Goal: Task Accomplishment & Management: Use online tool/utility

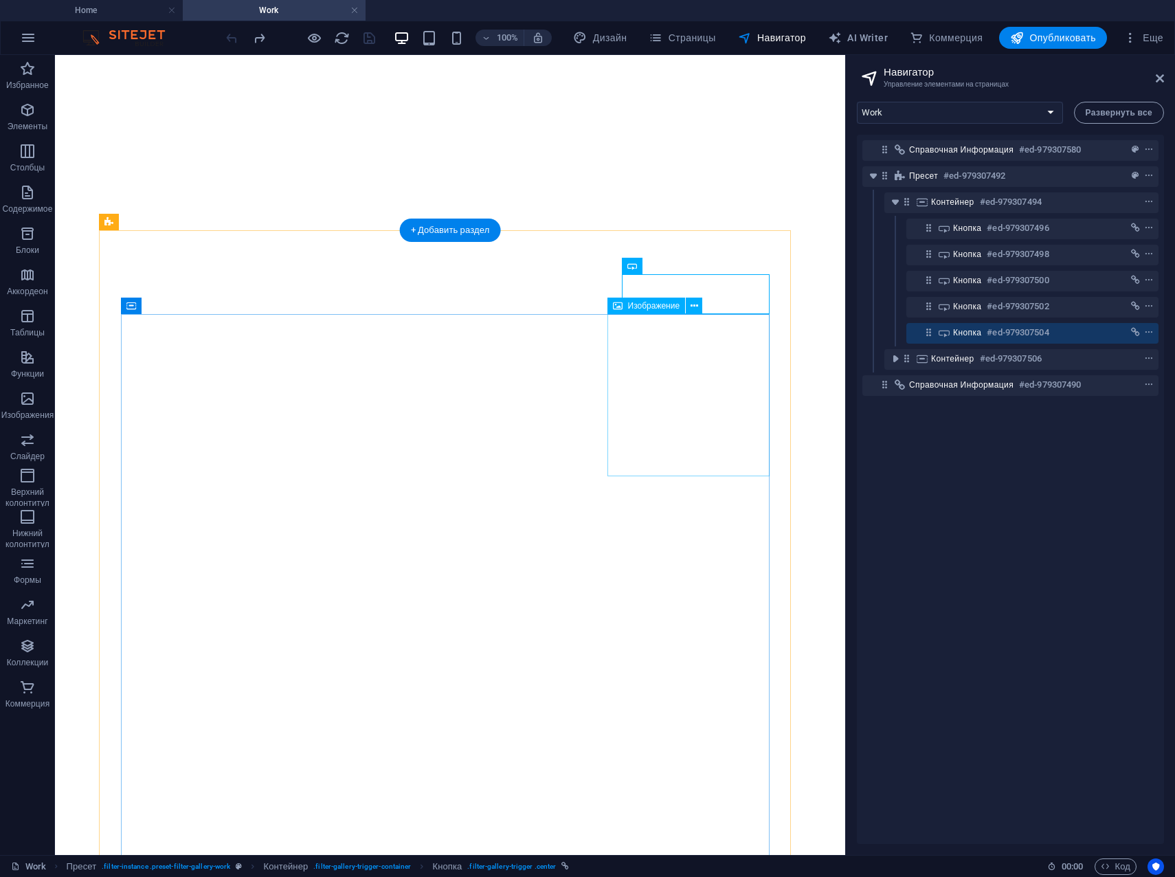
select select "17845752-ka"
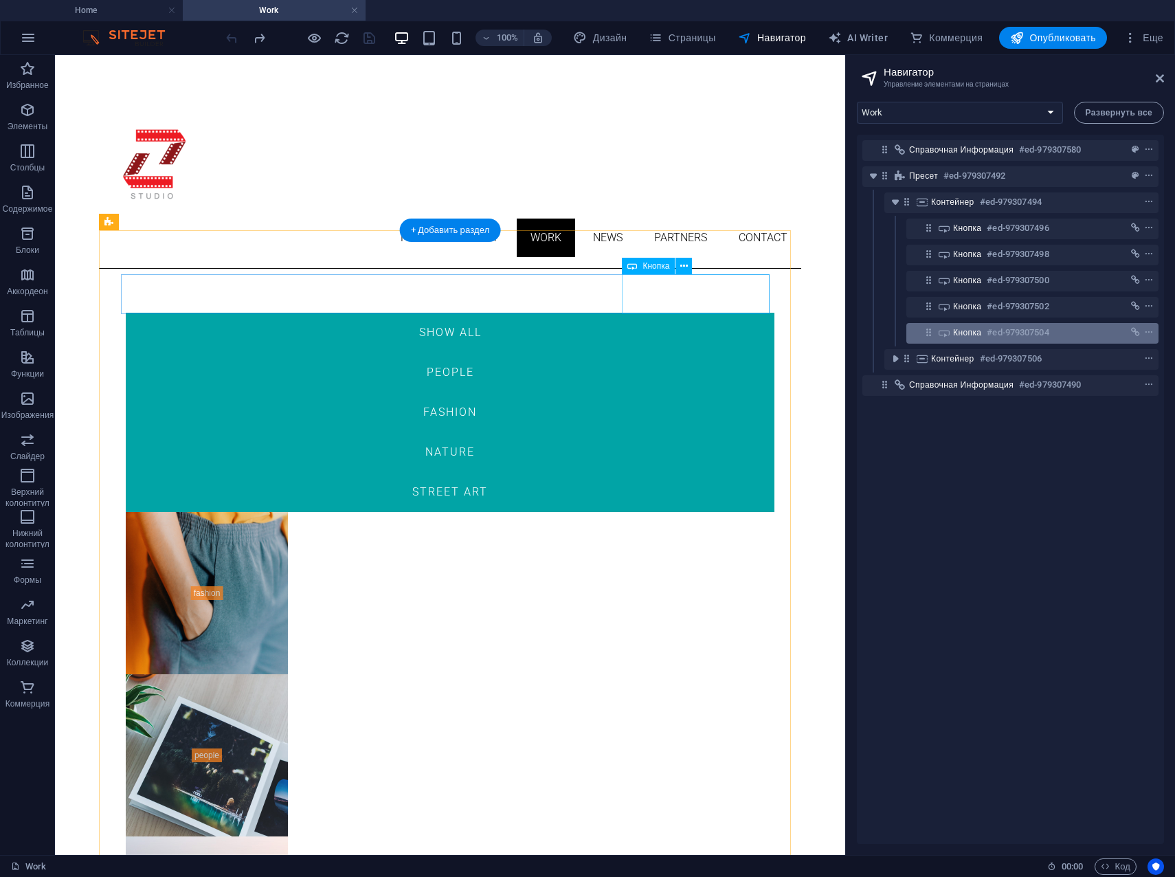
click at [986, 328] on div "Кнопка #ed-979307504" at bounding box center [1021, 332] width 137 height 16
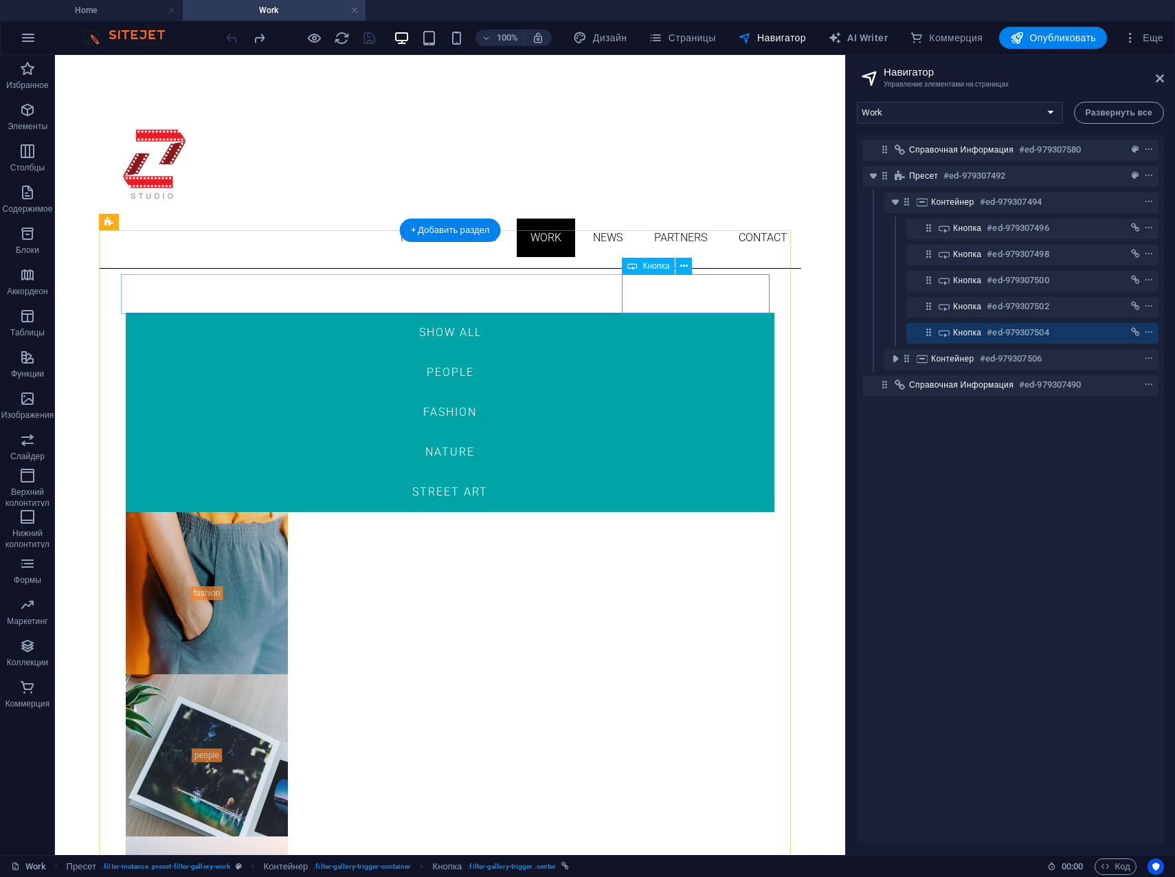
click at [704, 472] on div "Street Art" at bounding box center [450, 492] width 649 height 40
drag, startPoint x: 696, startPoint y: 295, endPoint x: 687, endPoint y: 284, distance: 14.2
click at [695, 472] on div "Street Art" at bounding box center [450, 492] width 649 height 40
click at [682, 265] on icon at bounding box center [684, 266] width 8 height 14
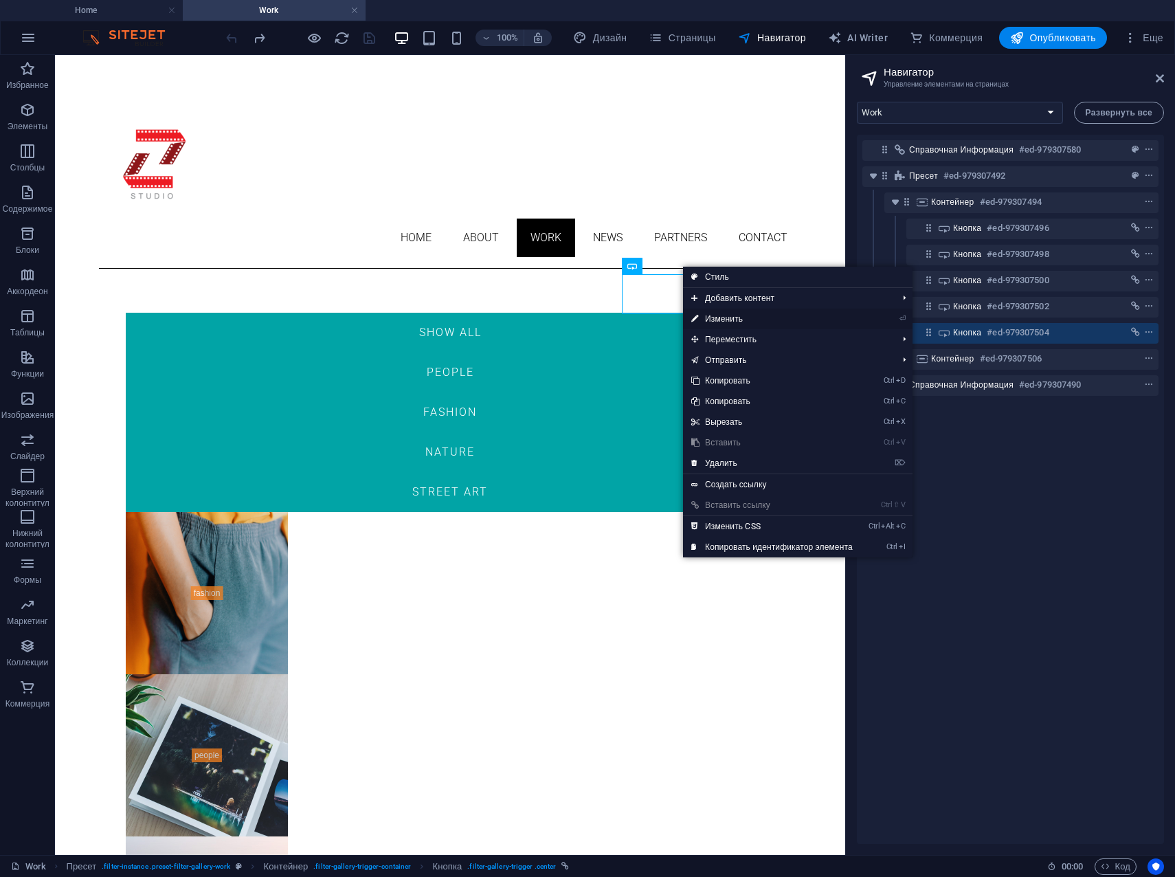
click at [713, 313] on link "⏎ Изменить" at bounding box center [772, 319] width 178 height 21
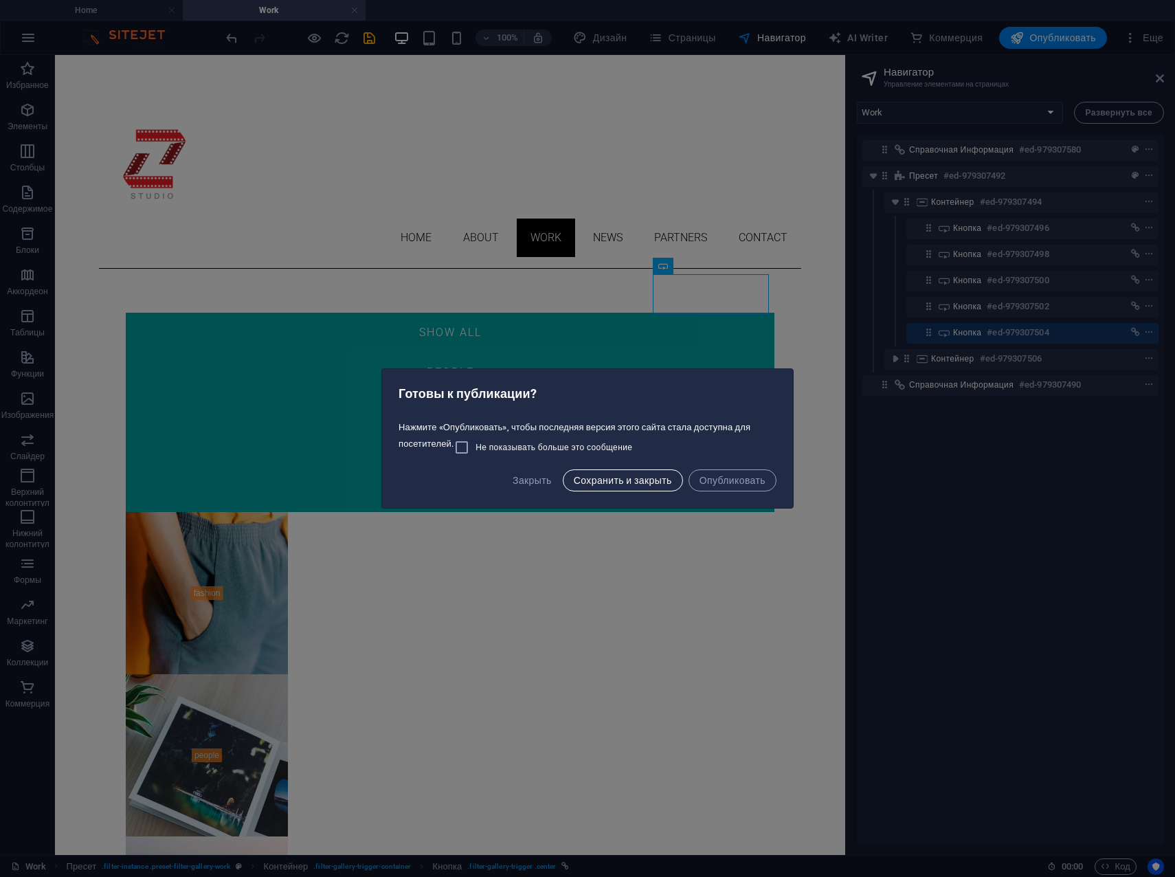
click at [652, 483] on span "Сохранить и закрыть" at bounding box center [623, 480] width 98 height 11
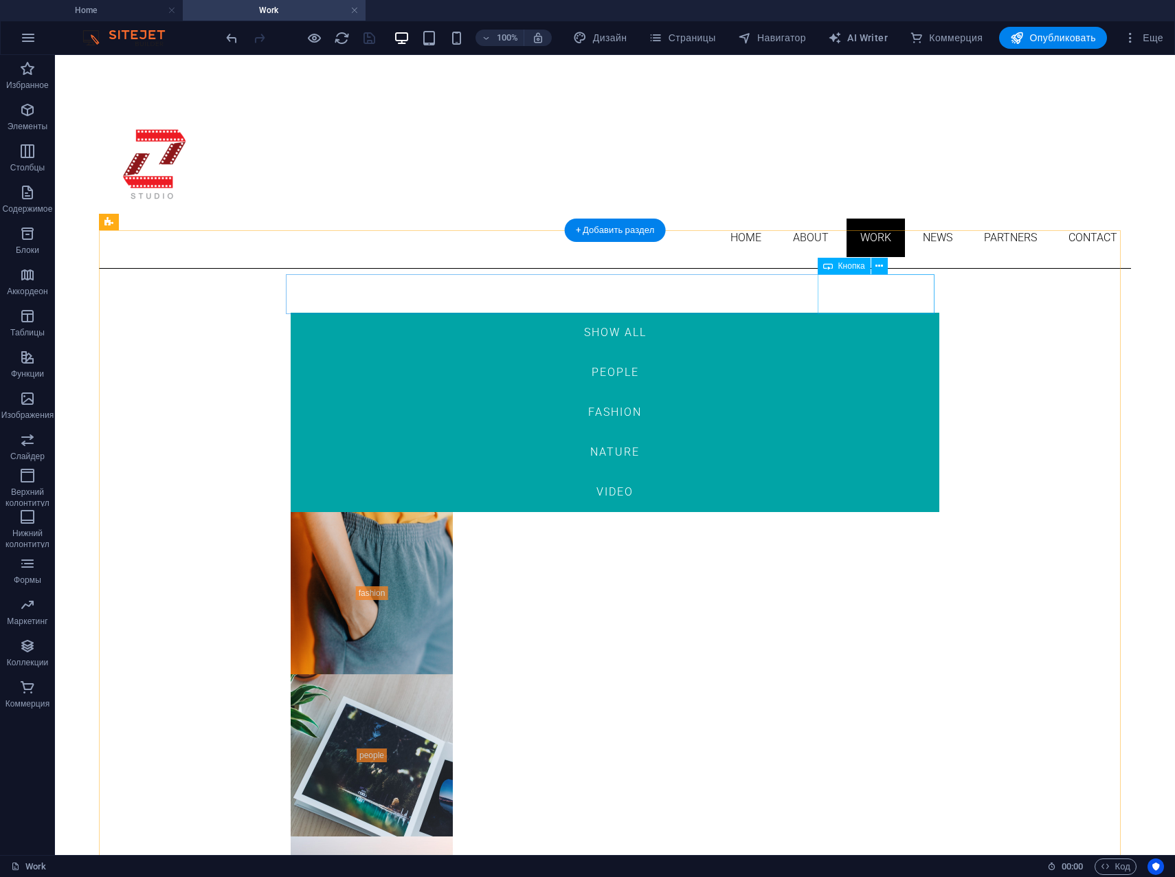
click at [878, 472] on div "video" at bounding box center [615, 492] width 649 height 40
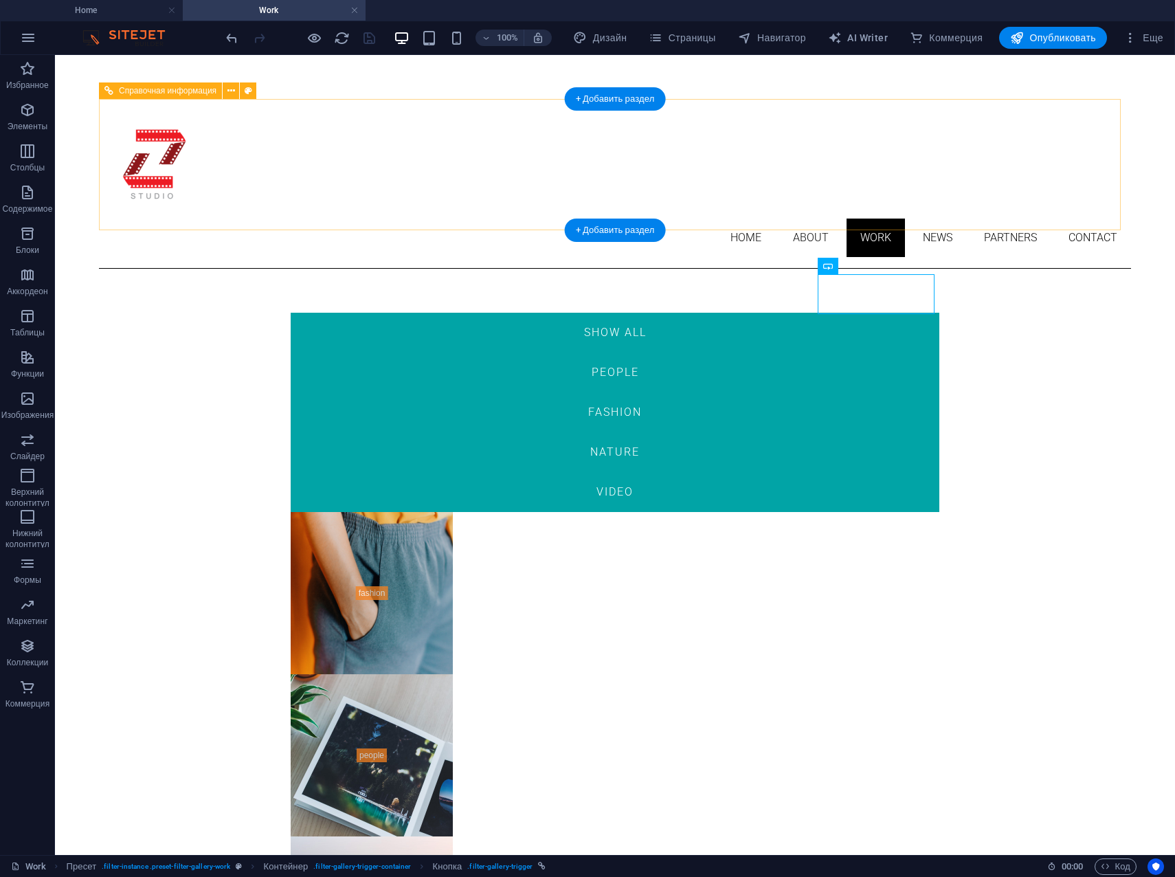
click at [1085, 219] on nav "Home About Work News Partners Contact" at bounding box center [615, 238] width 1032 height 38
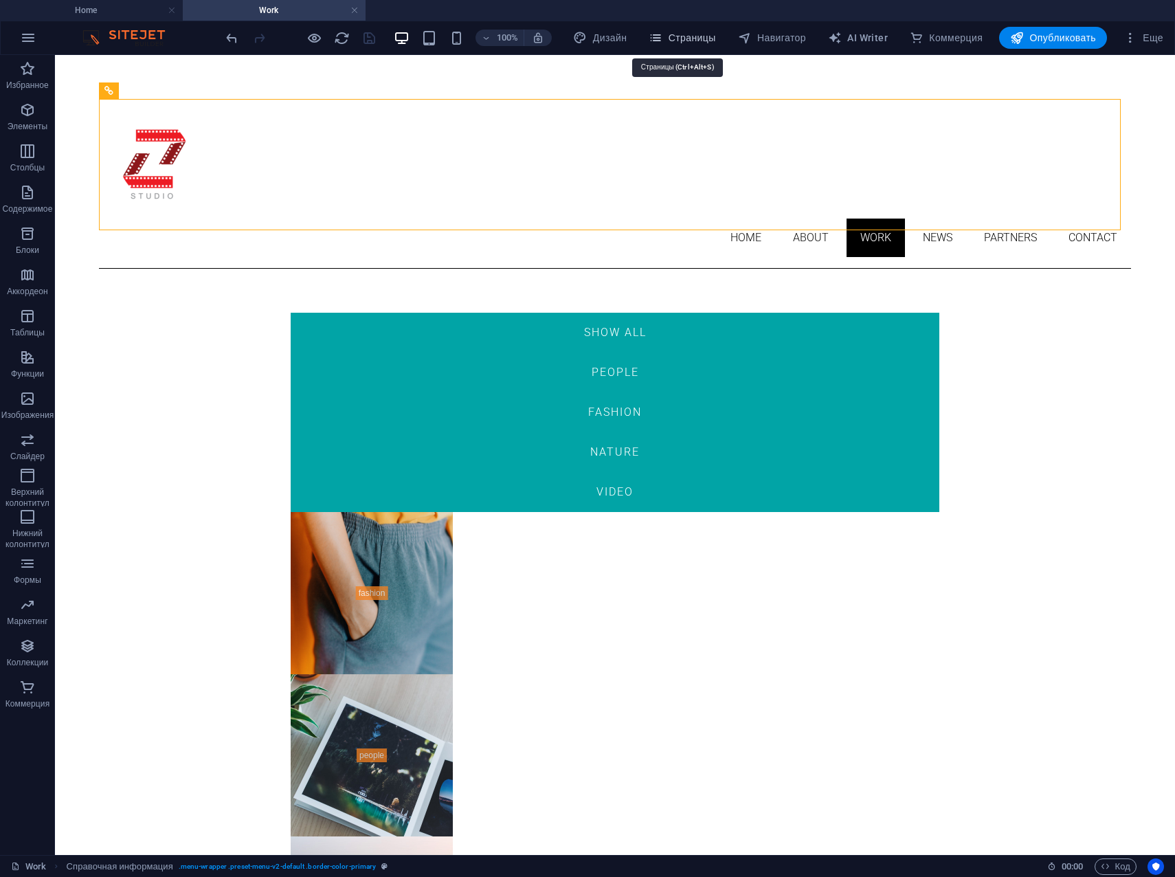
click at [685, 41] on span "Страницы" at bounding box center [682, 38] width 67 height 14
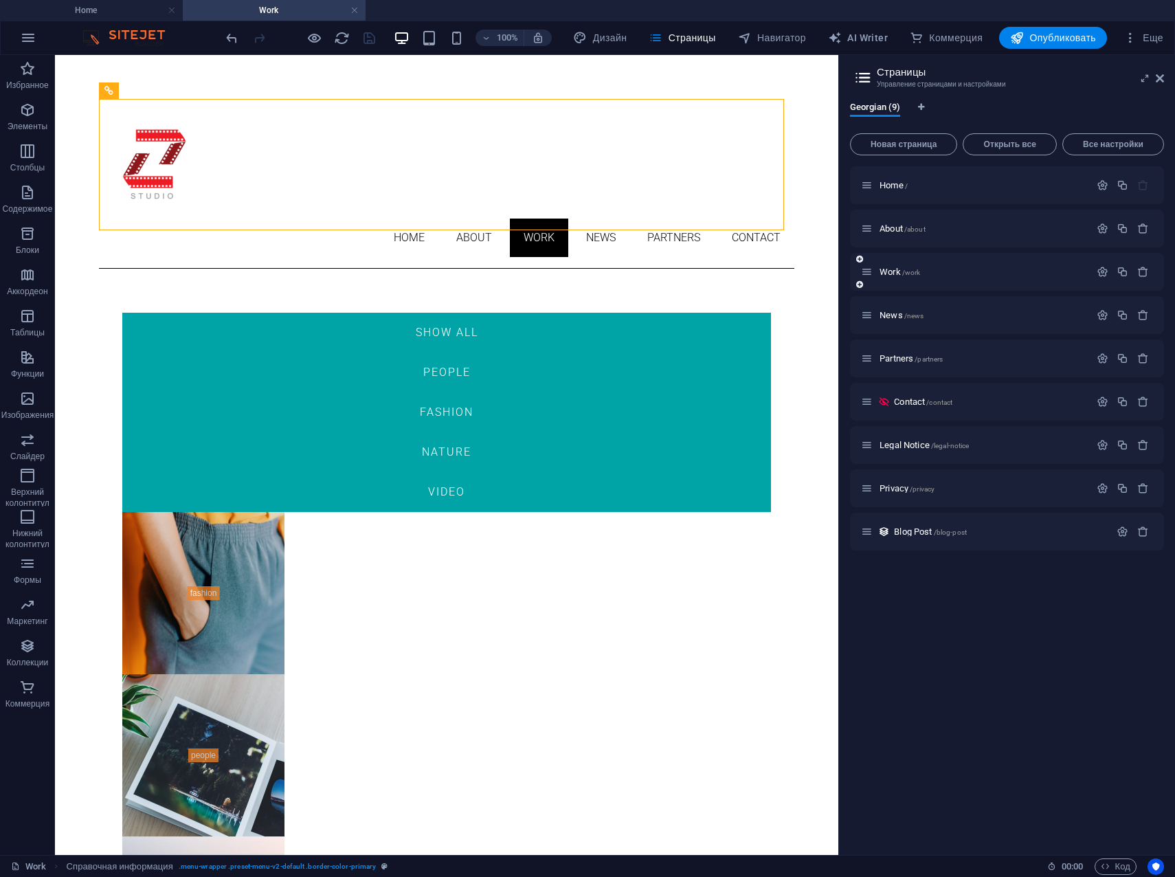
click at [896, 277] on div "Work /work" at bounding box center [975, 272] width 229 height 16
click at [893, 271] on span "Work /work" at bounding box center [900, 272] width 41 height 10
click at [766, 35] on span "Навигатор" at bounding box center [772, 38] width 68 height 14
select select "17845752-ka"
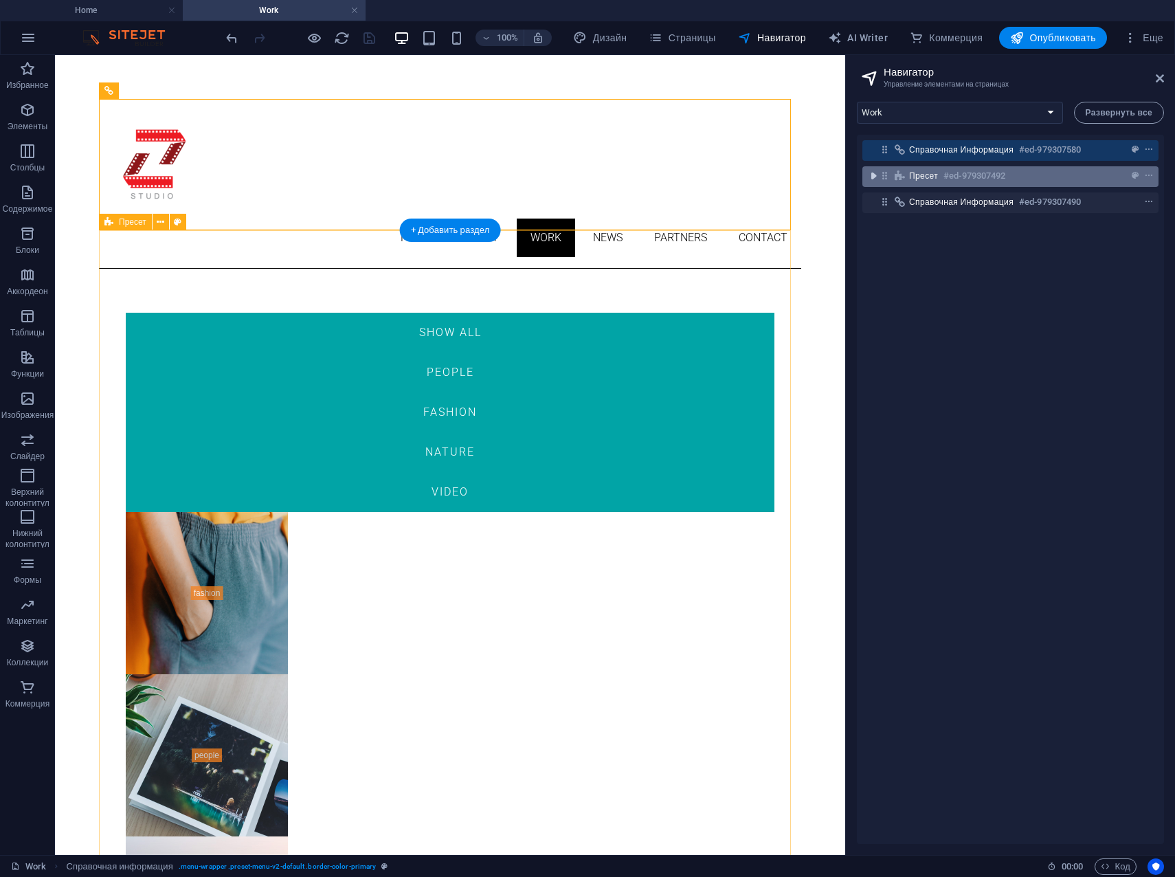
click at [876, 177] on icon "toggle-expand" at bounding box center [874, 176] width 14 height 14
click at [919, 173] on span "Пресет" at bounding box center [923, 175] width 29 height 11
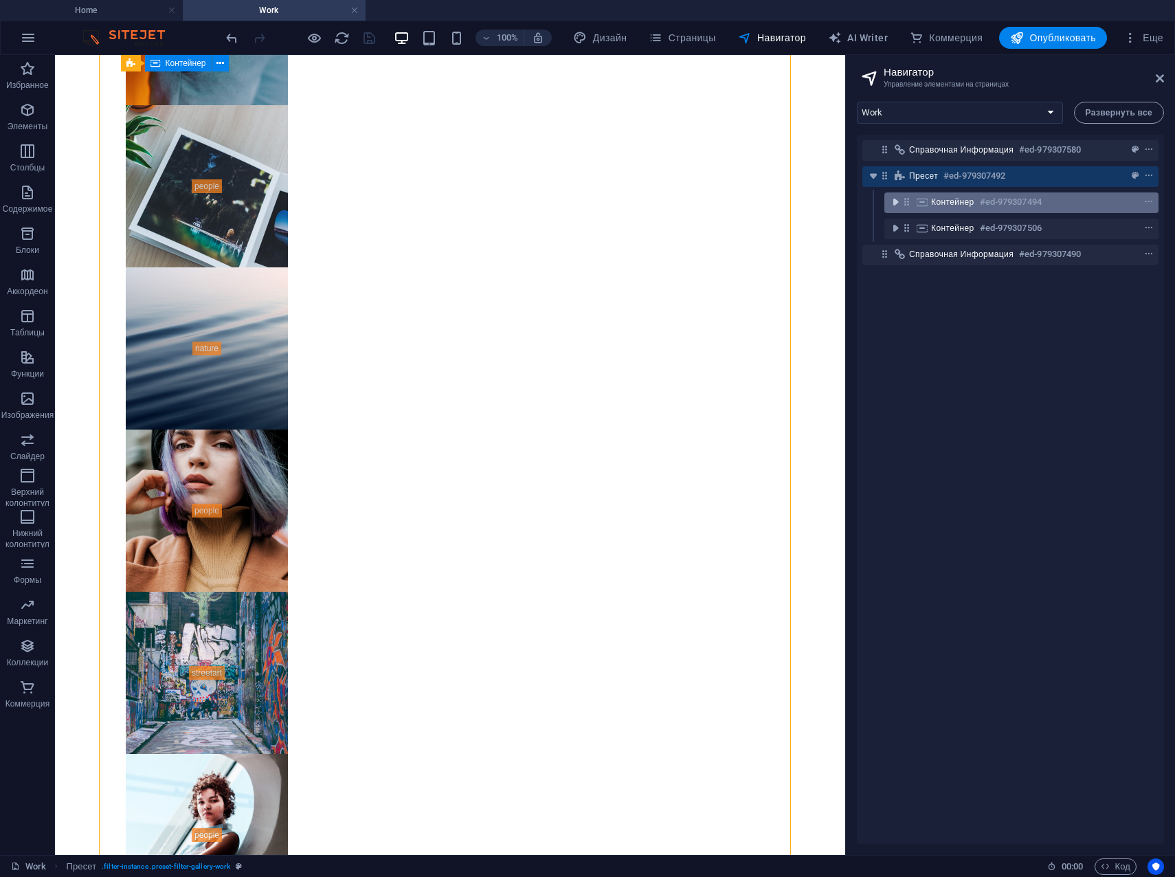
click at [892, 200] on icon "toggle-expand" at bounding box center [896, 202] width 14 height 14
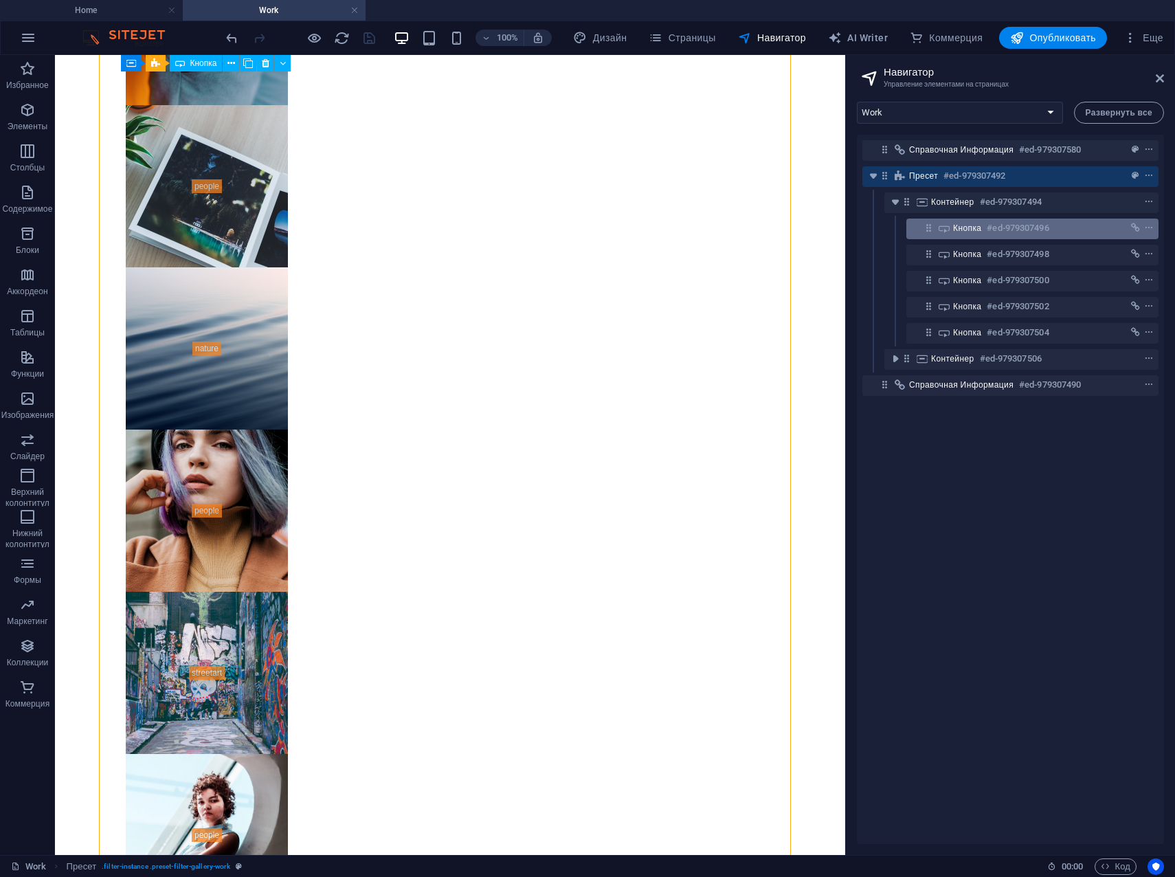
click at [963, 225] on span "Кнопка" at bounding box center [967, 228] width 28 height 11
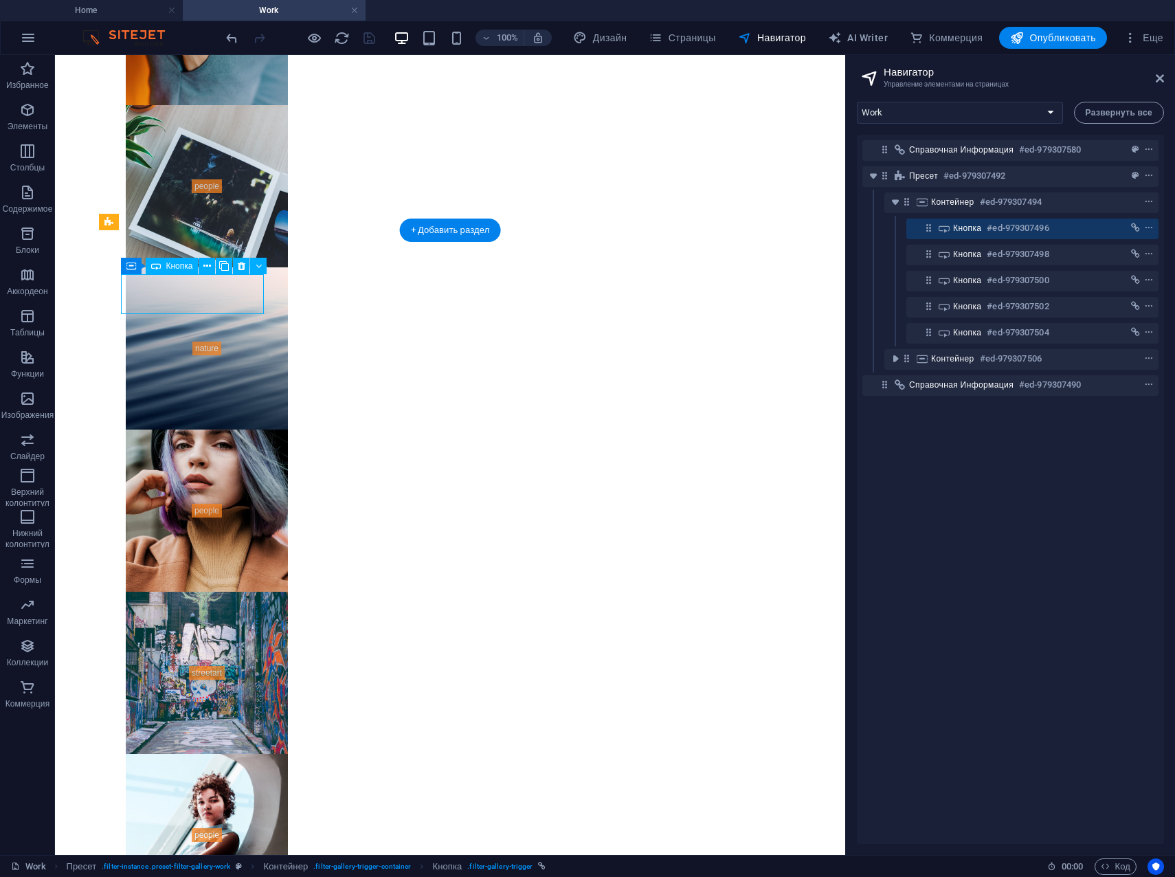
scroll to position [0, 0]
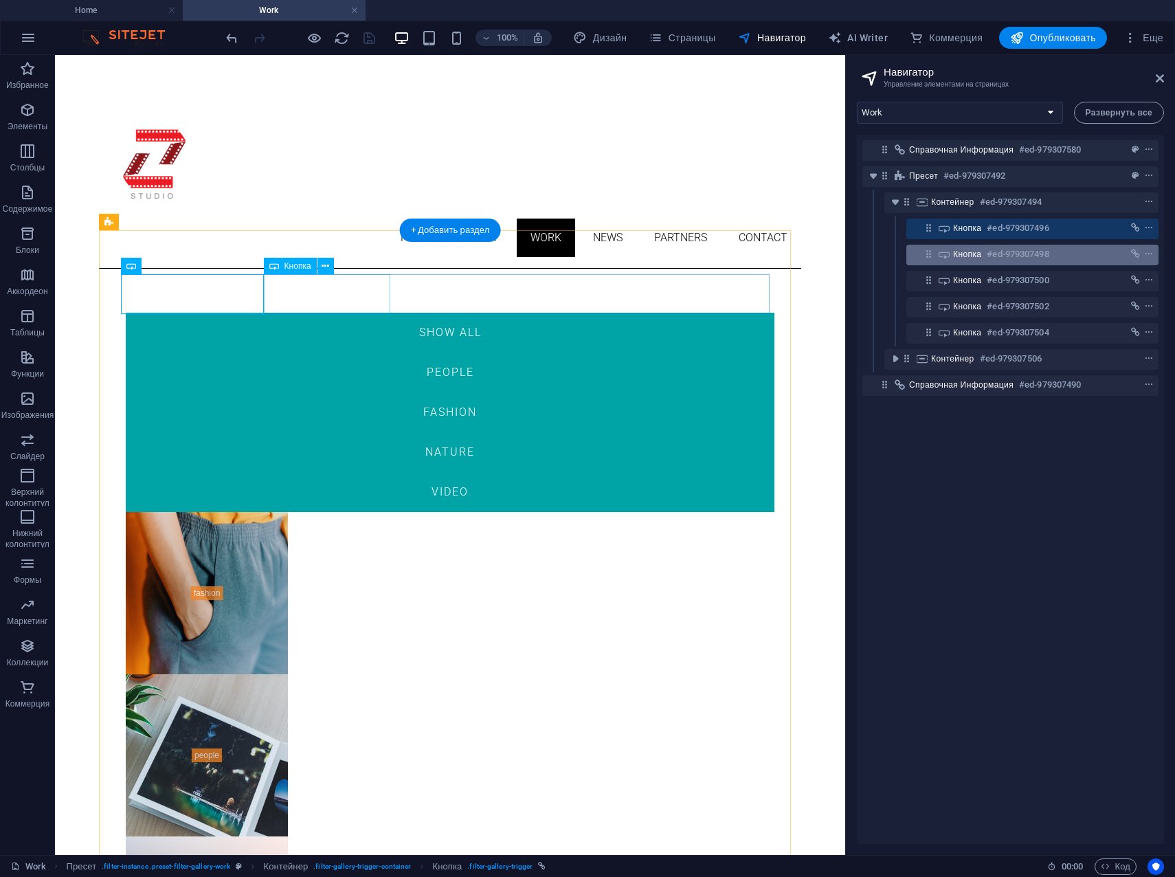
click at [963, 247] on div "Кнопка #ed-979307498" at bounding box center [1021, 254] width 137 height 16
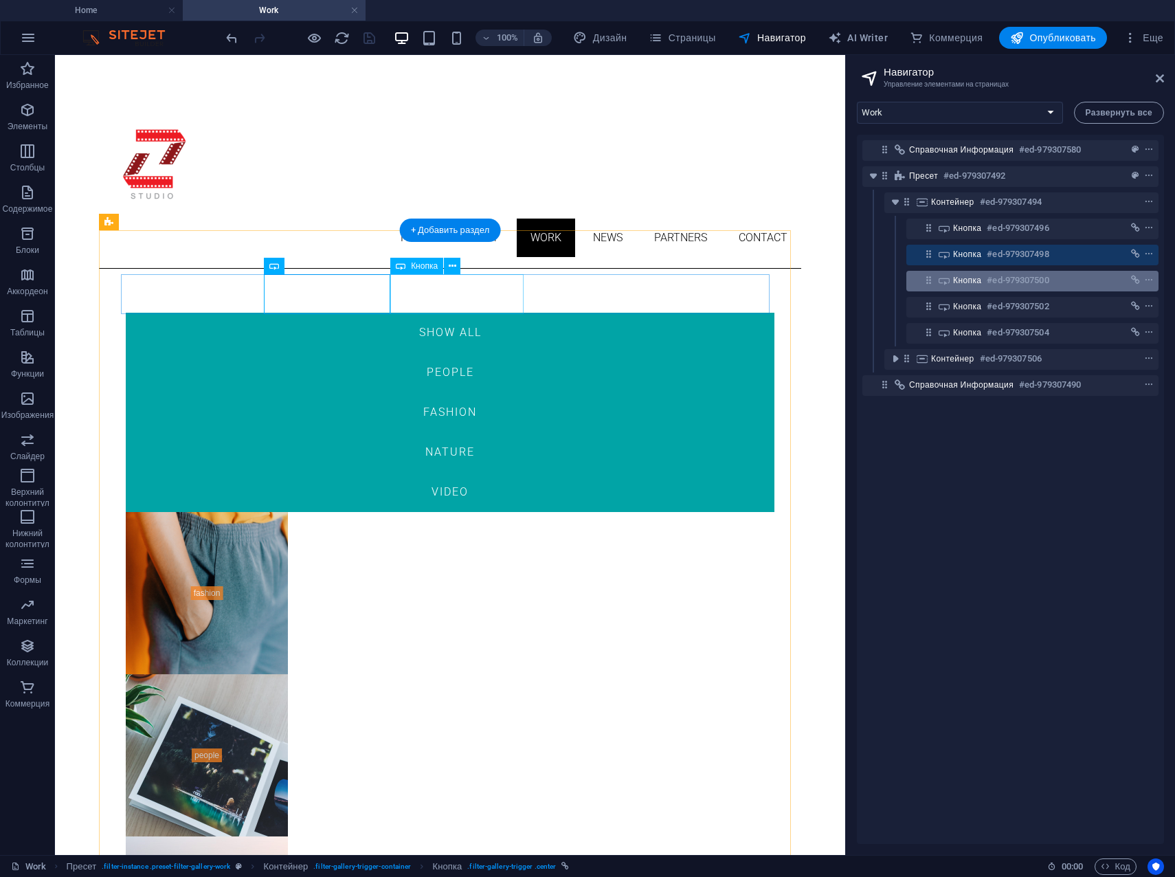
click at [964, 275] on span "Кнопка" at bounding box center [967, 280] width 28 height 11
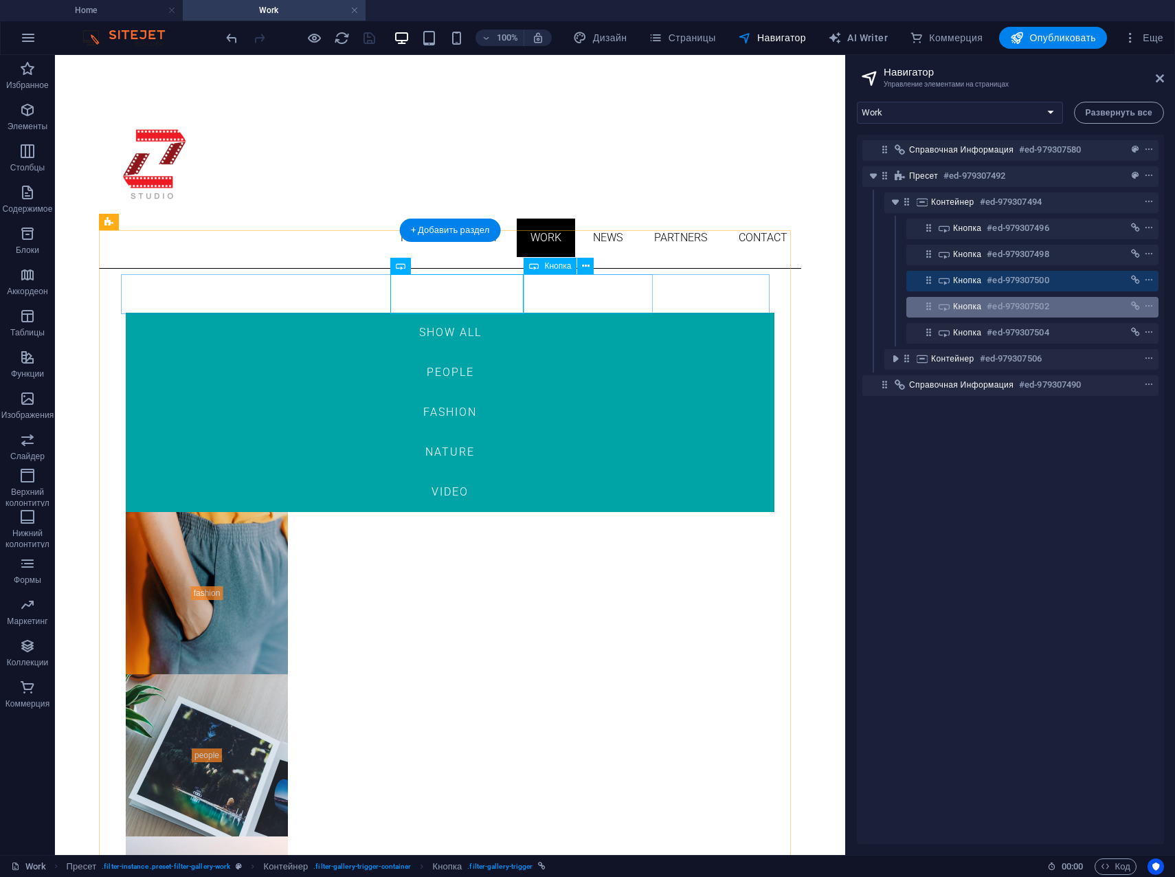
click at [964, 302] on span "Кнопка" at bounding box center [967, 306] width 28 height 11
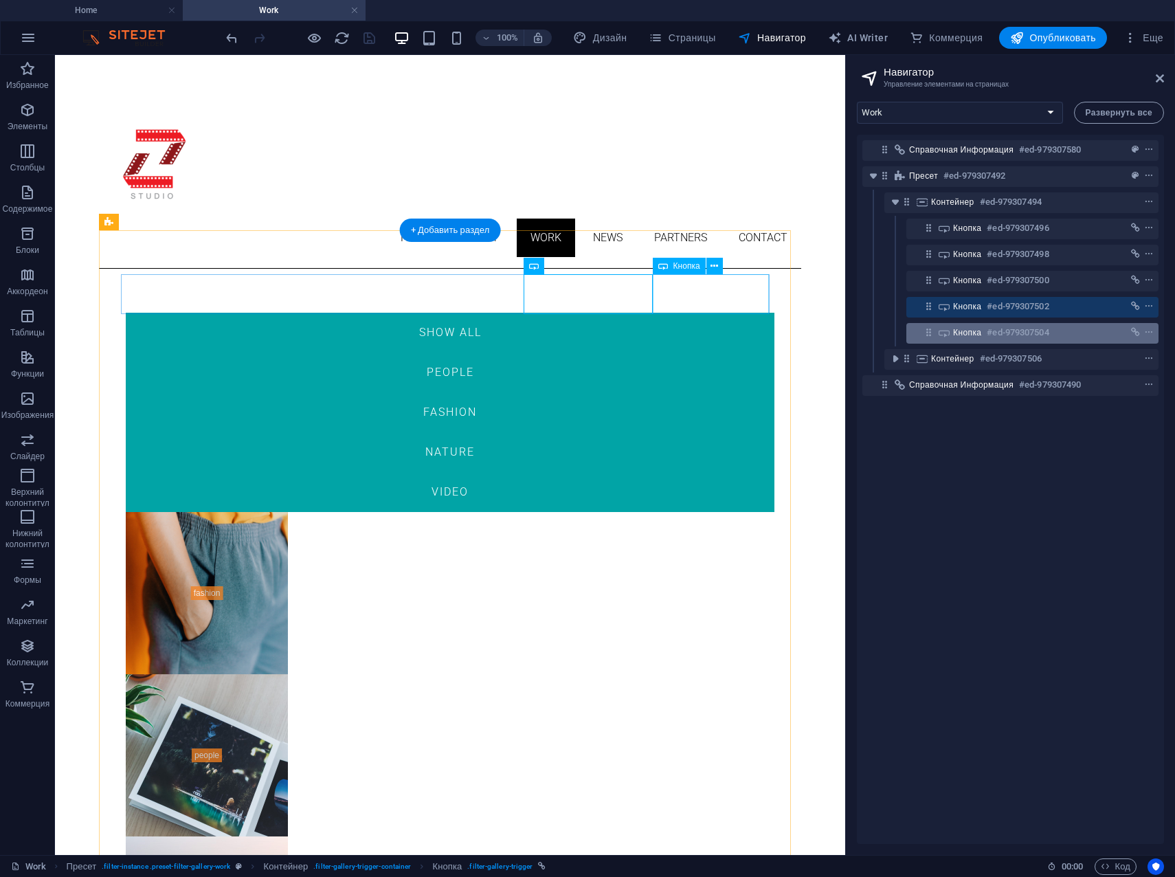
click at [965, 333] on span "Кнопка" at bounding box center [967, 332] width 28 height 11
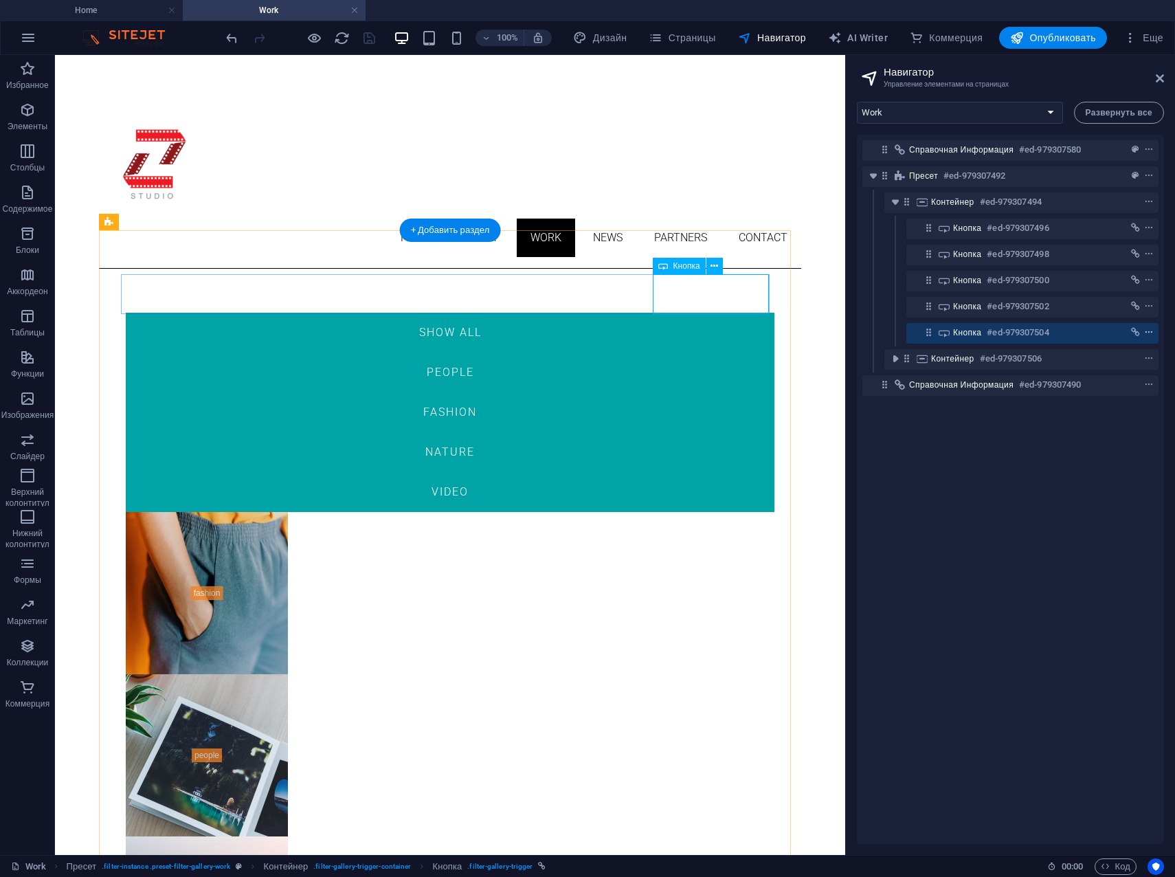
click at [1148, 331] on icon "context-menu" at bounding box center [1149, 333] width 10 height 10
